Goal: Entertainment & Leisure: Consume media (video, audio)

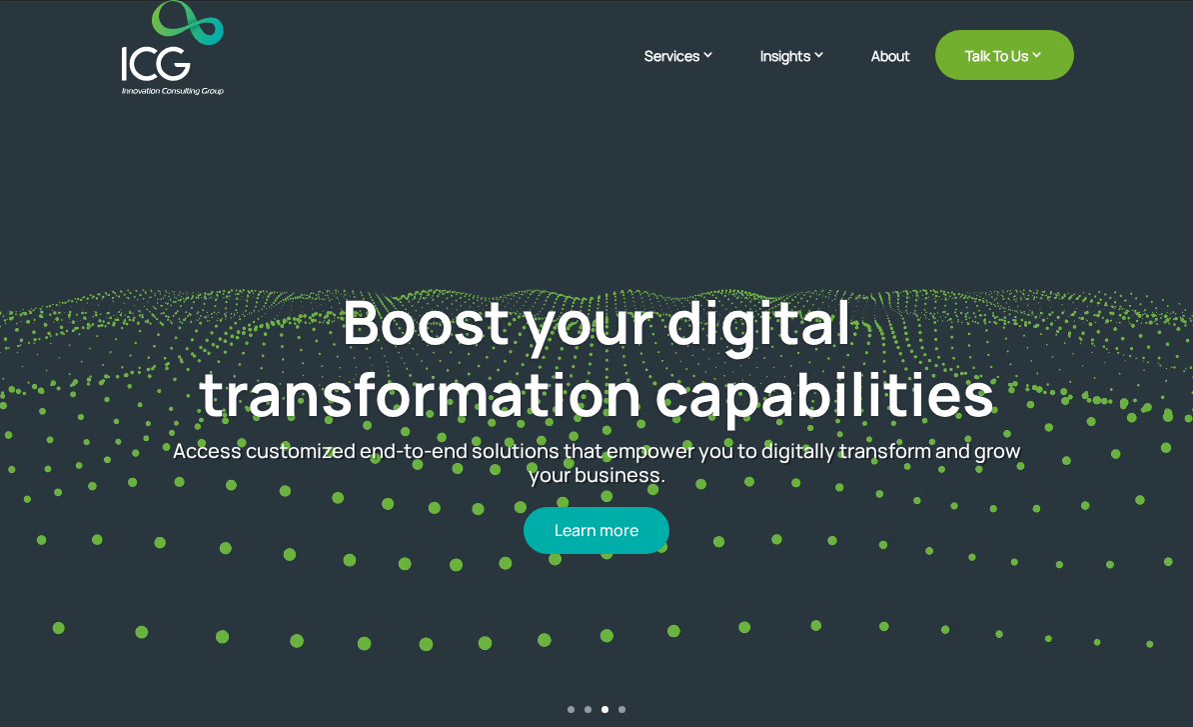
click at [145, 64] on img at bounding box center [172, 47] width 101 height 95
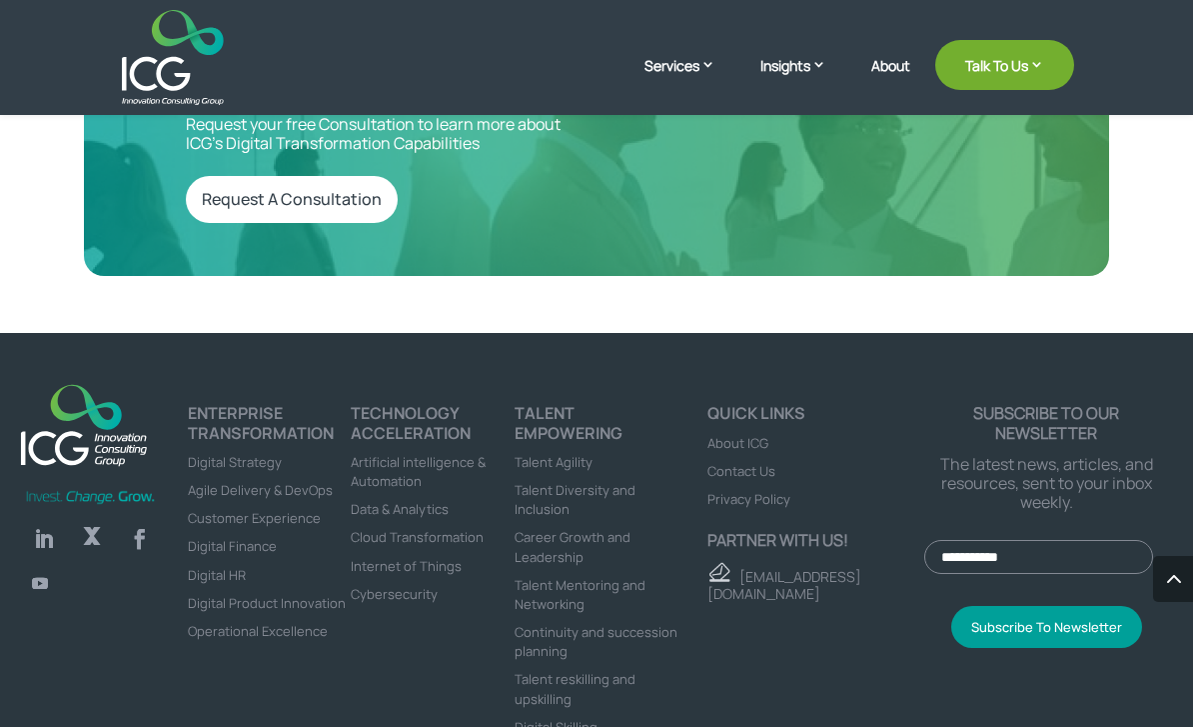
scroll to position [6695, 0]
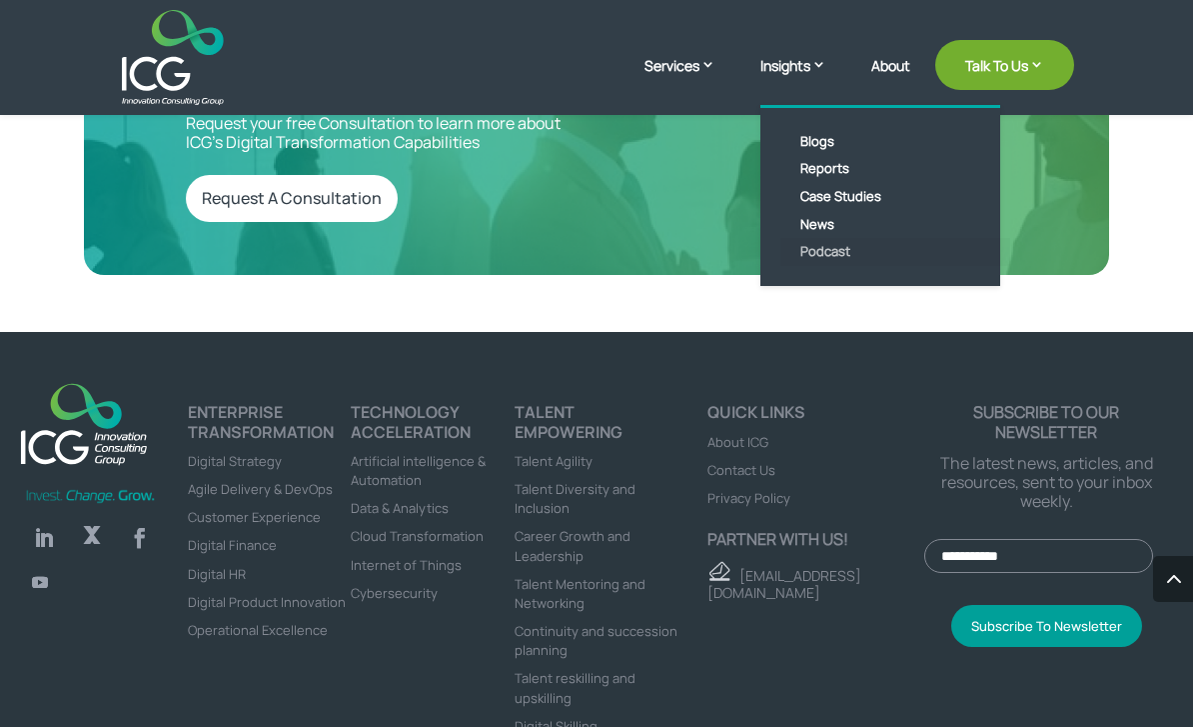
click at [819, 257] on link "Podcast" at bounding box center [895, 252] width 230 height 28
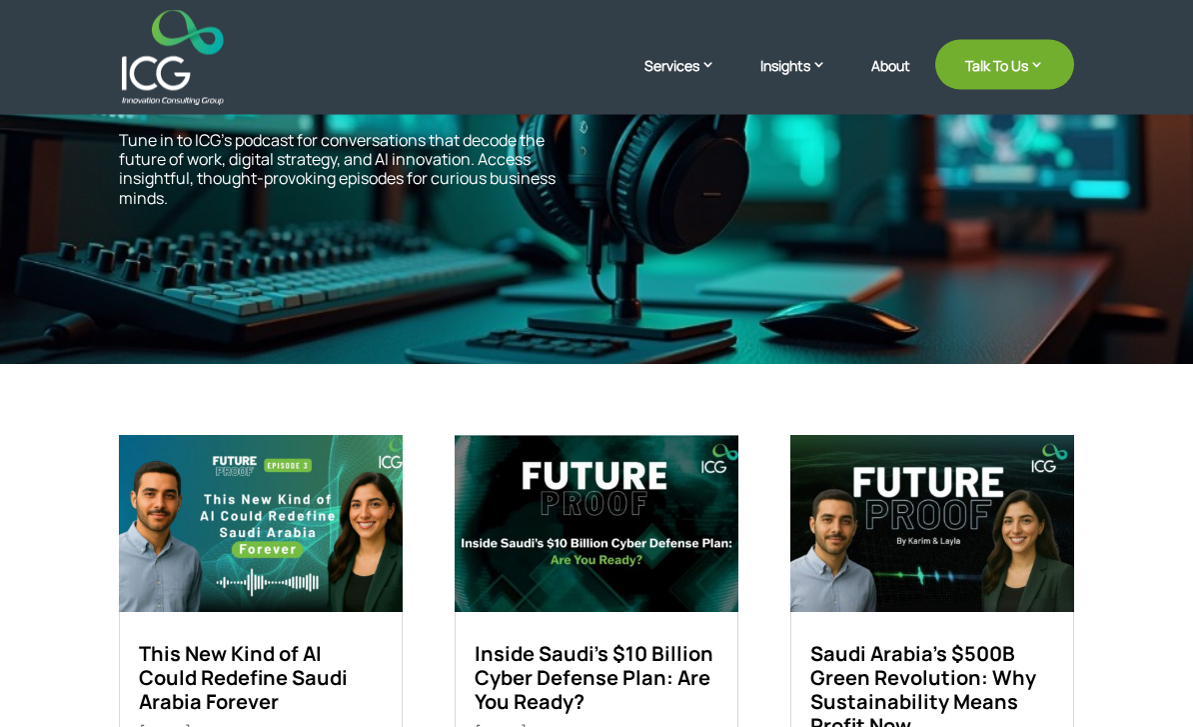
scroll to position [309, 0]
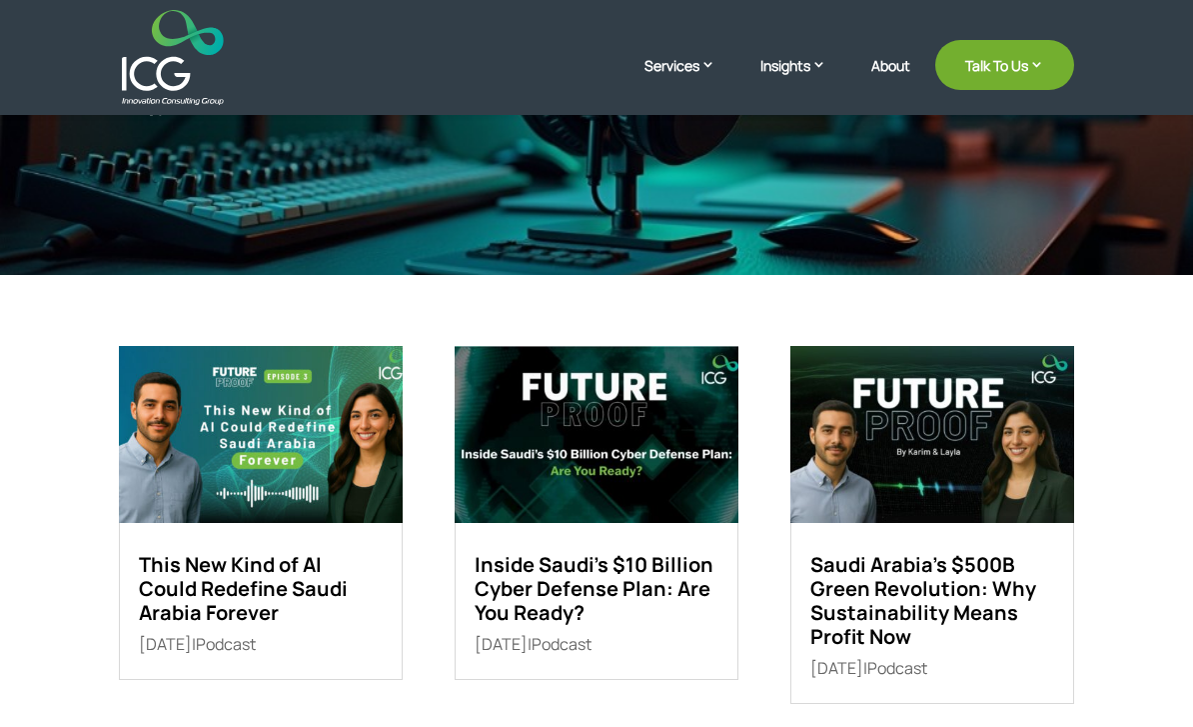
click at [1011, 497] on img at bounding box center [931, 434] width 283 height 177
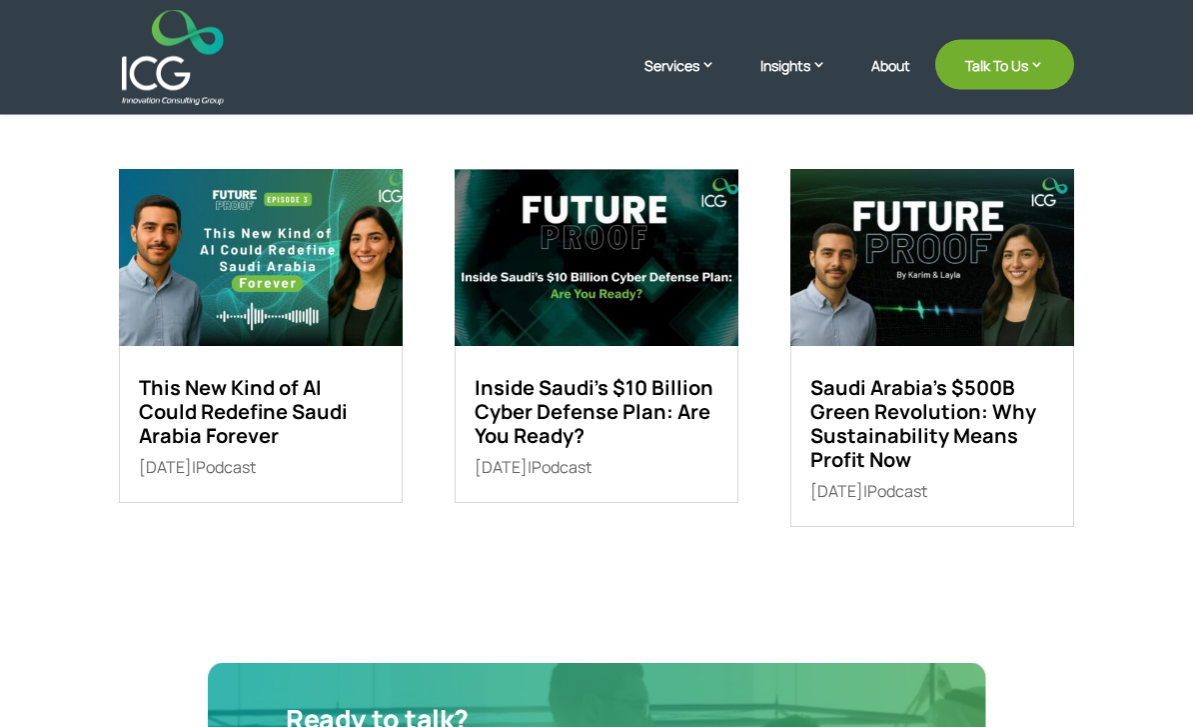
scroll to position [495, 0]
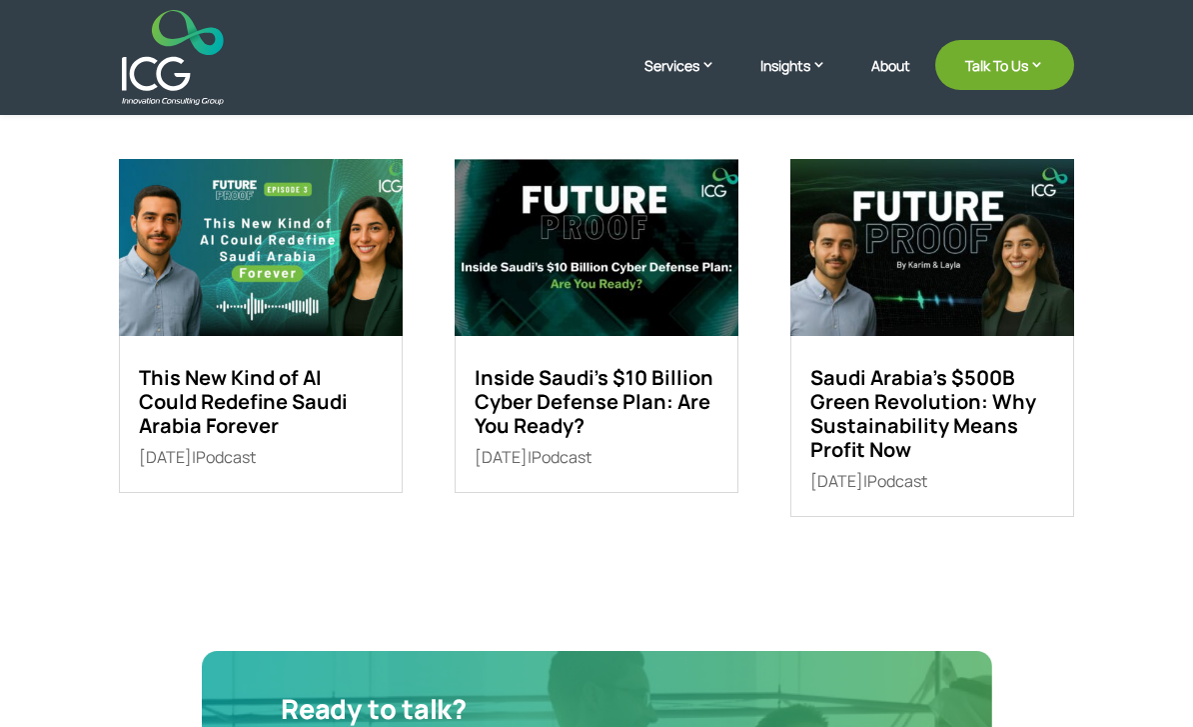
click at [170, 300] on img at bounding box center [260, 247] width 283 height 177
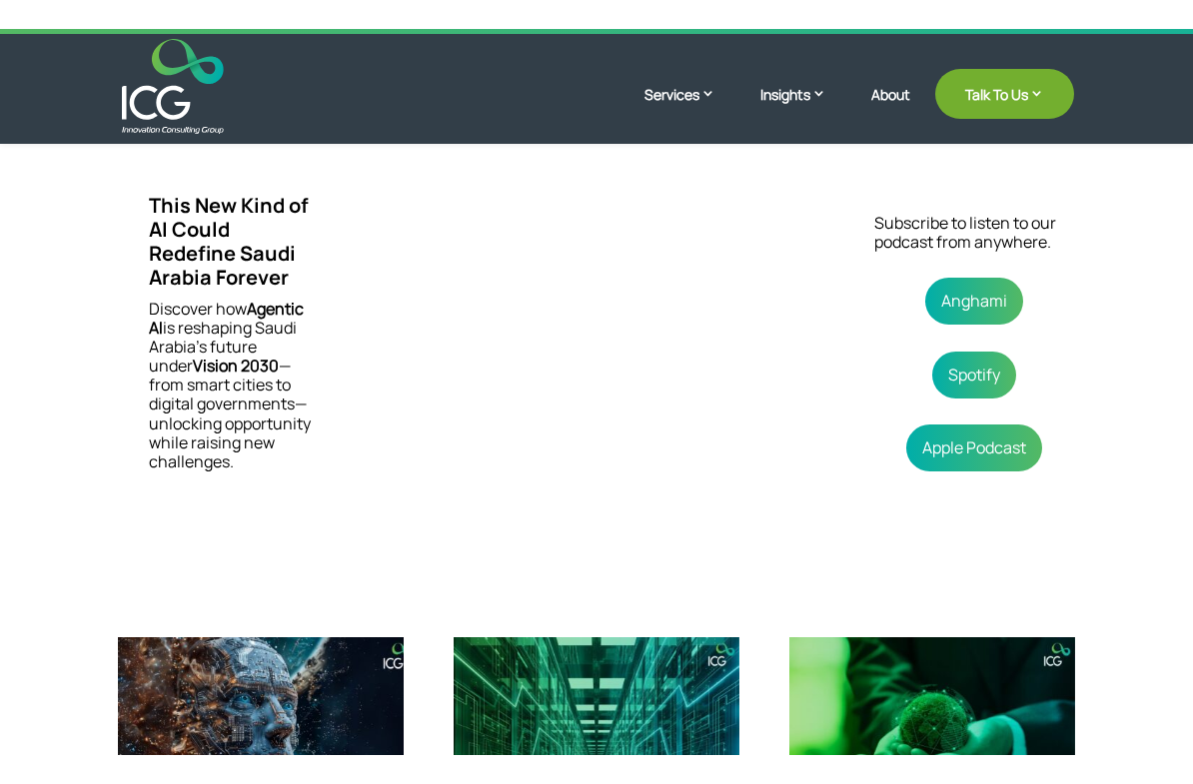
scroll to position [24, 0]
